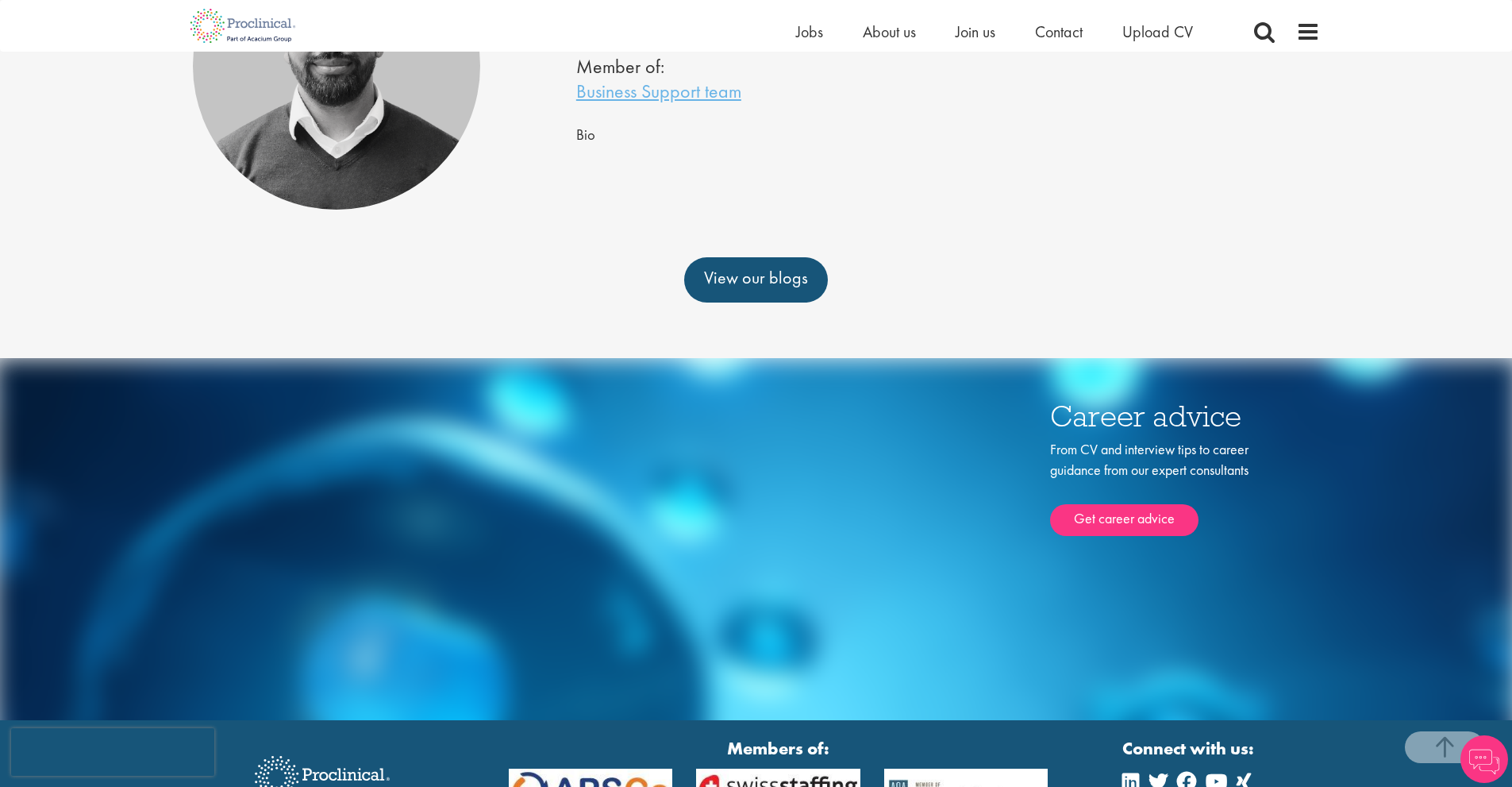
scroll to position [24, 0]
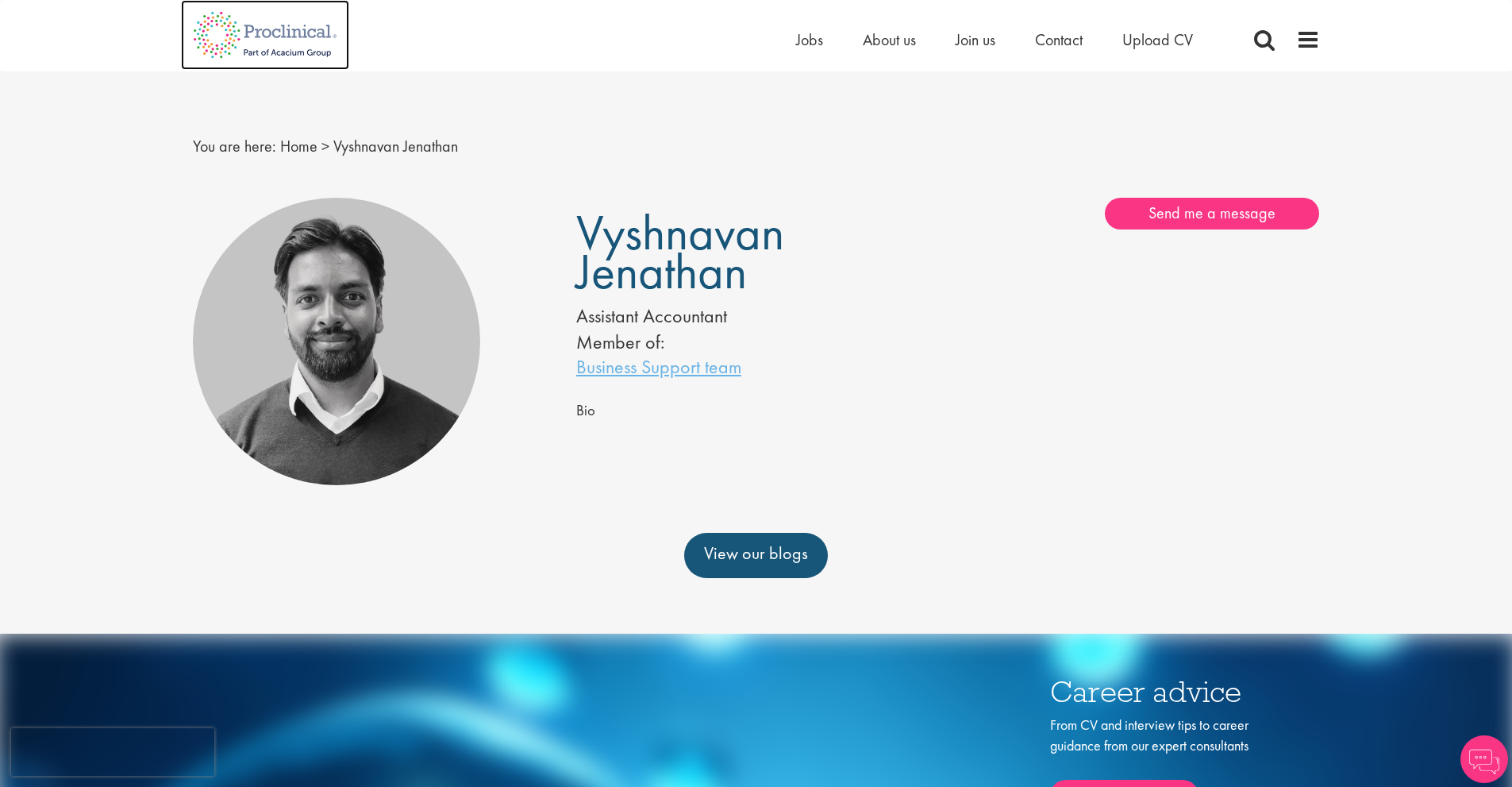
click at [250, 41] on img at bounding box center [265, 35] width 168 height 70
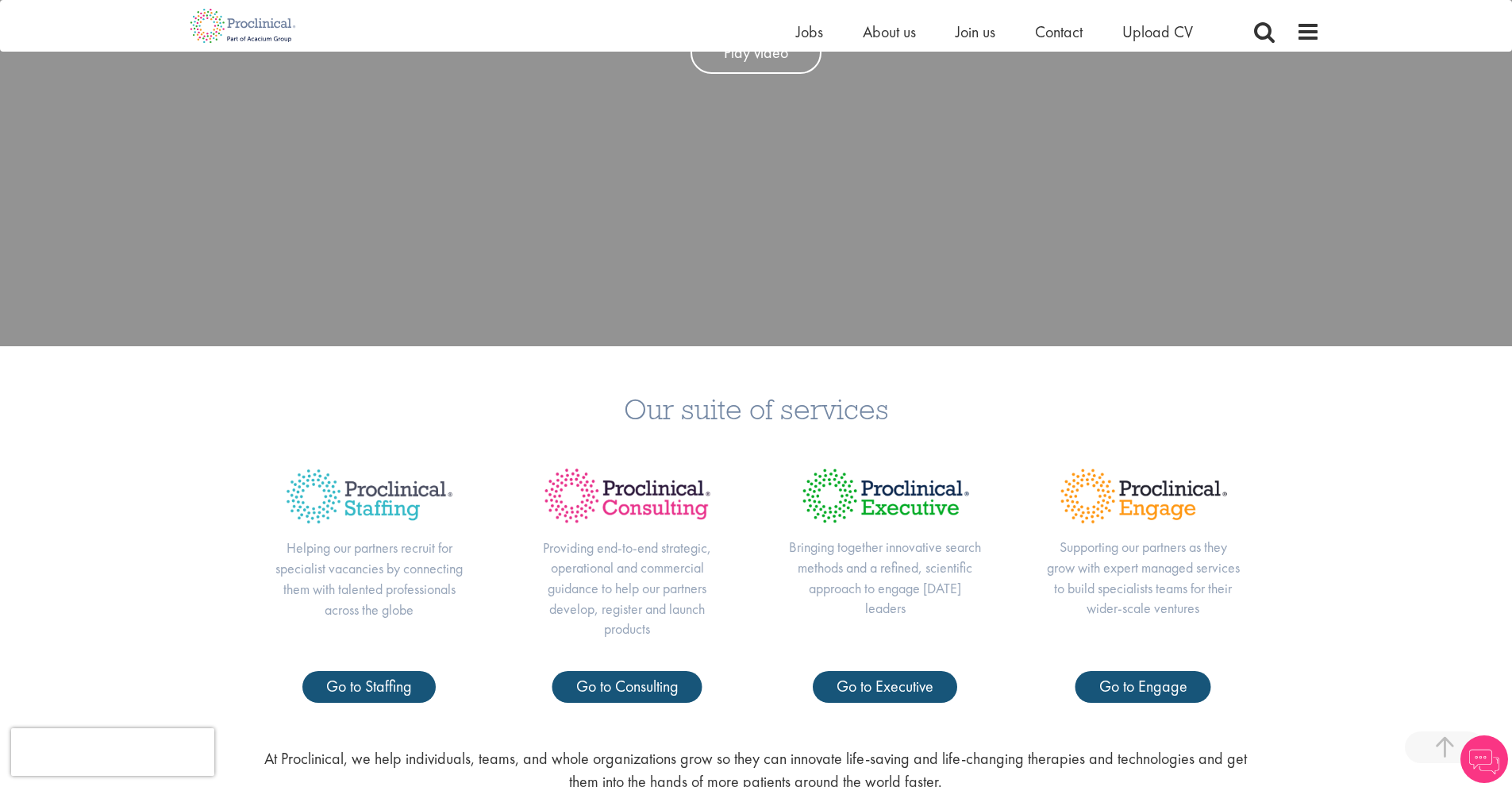
scroll to position [158, 0]
